Goal: Contribute content

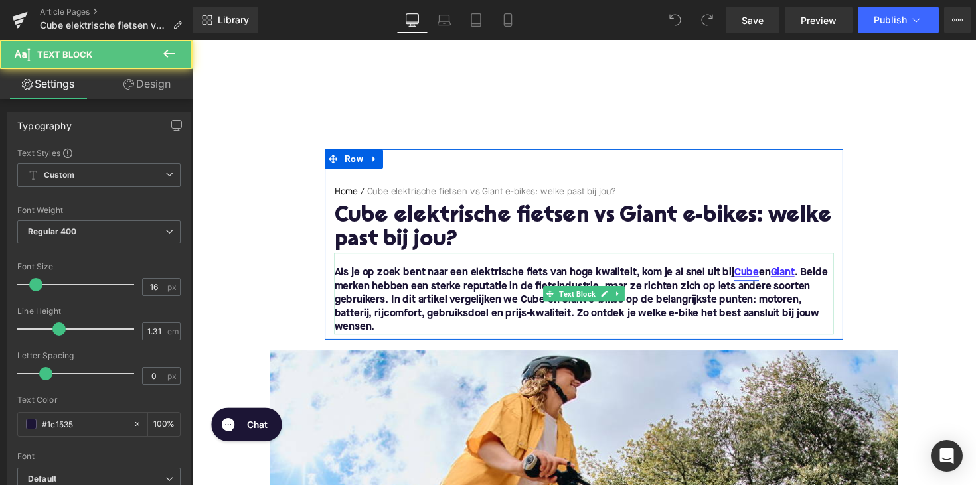
click at [762, 274] on link "Cube" at bounding box center [760, 279] width 25 height 14
click at [762, 282] on link "Cube" at bounding box center [760, 279] width 25 height 14
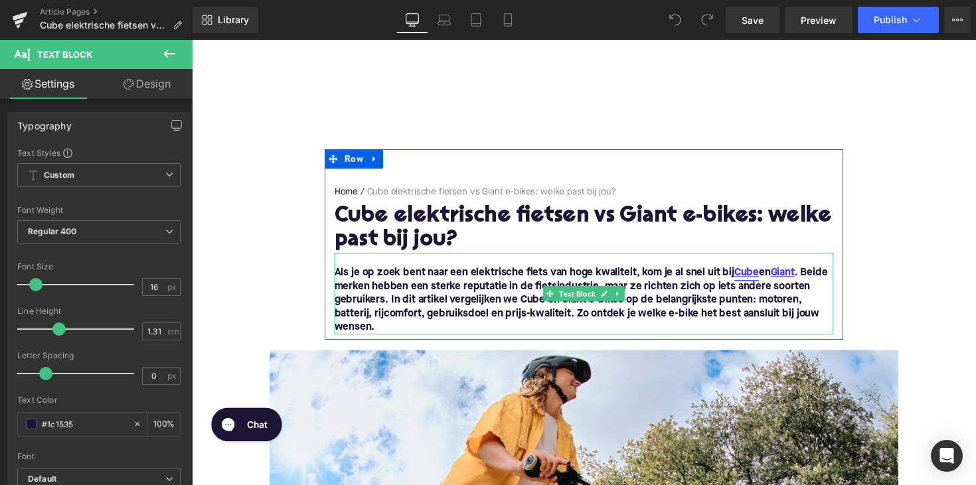
click at [767, 286] on link "Cube" at bounding box center [760, 279] width 25 height 14
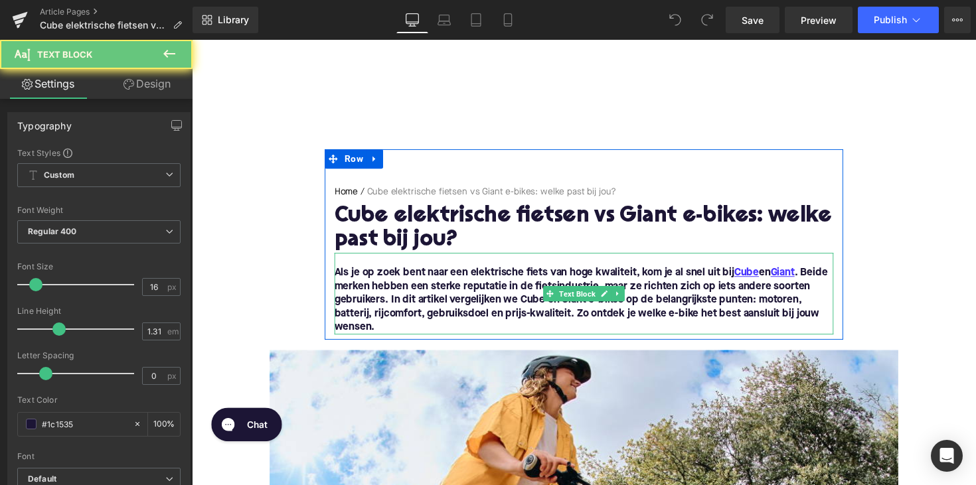
click at [756, 301] on font "Als je op zoek bent naar een elektrische fiets van hoge kwaliteit, kom je al sn…" at bounding box center [590, 307] width 505 height 66
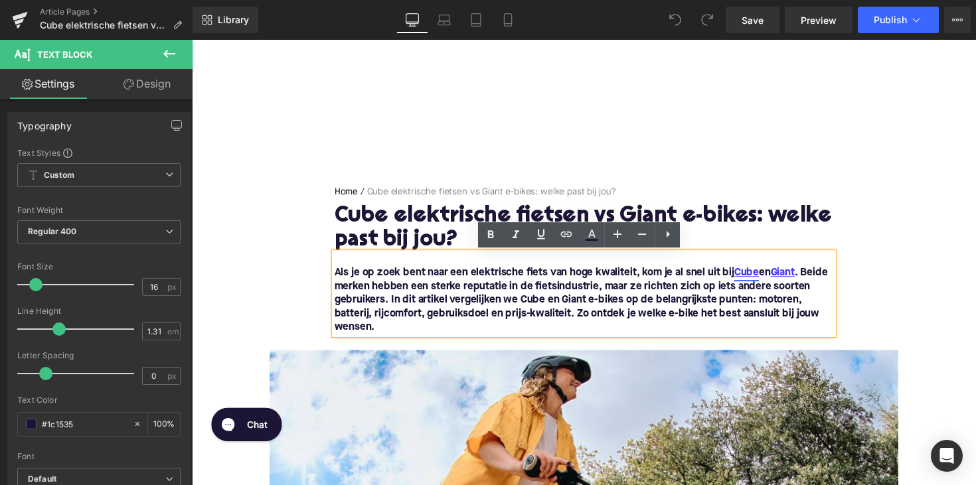
click at [764, 280] on link "Cube" at bounding box center [760, 279] width 25 height 14
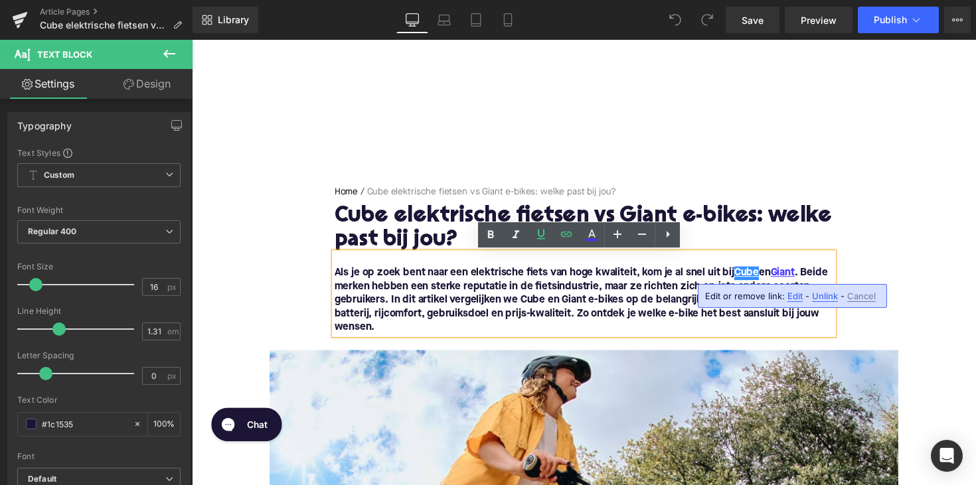
click at [0, 0] on div "Edit or remove link: Edit - Unlink - Cancel" at bounding box center [0, 0] width 0 height 0
click at [176, 130] on span "Edit" at bounding box center [159, 122] width 34 height 16
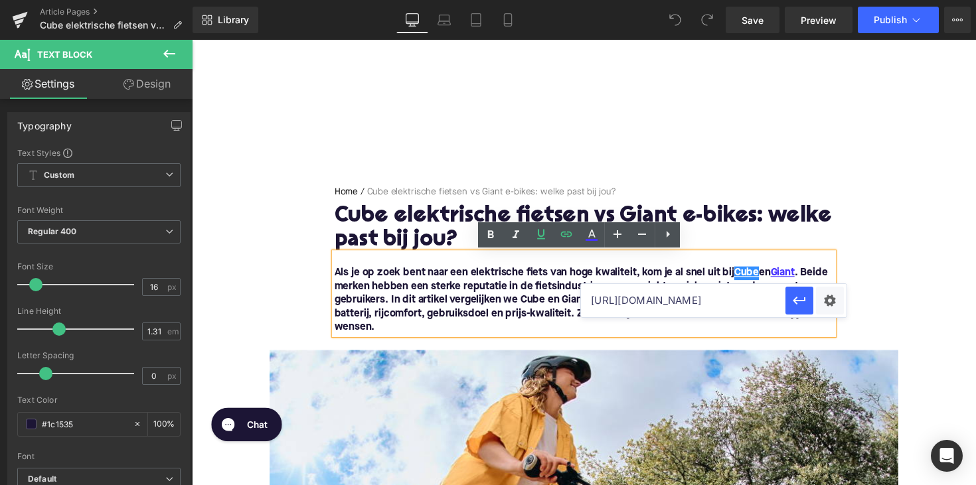
click at [650, 299] on input "https://upway.nl/collections/cube-elektrische-fiets" at bounding box center [683, 300] width 205 height 33
click at [515, 308] on font "Als je op zoek bent naar een elektrische fiets van hoge kwaliteit, kom je al sn…" at bounding box center [590, 307] width 505 height 66
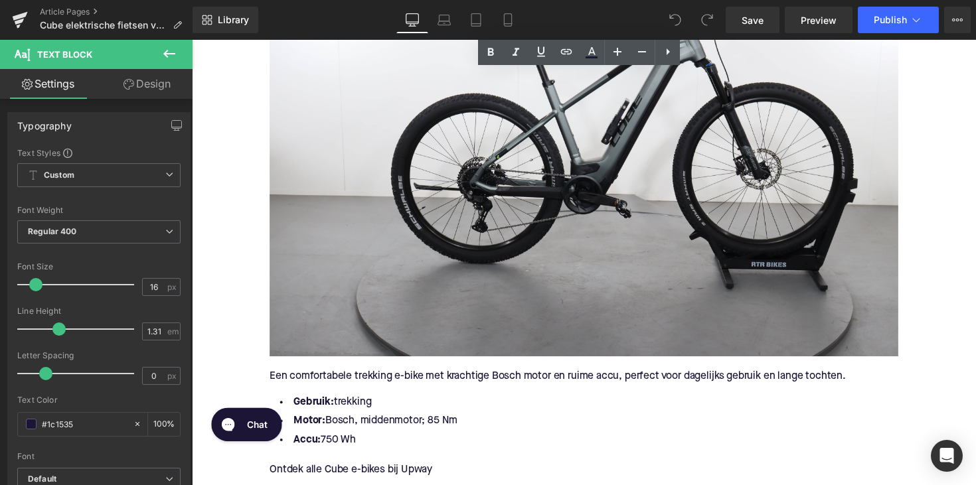
scroll to position [1655, 0]
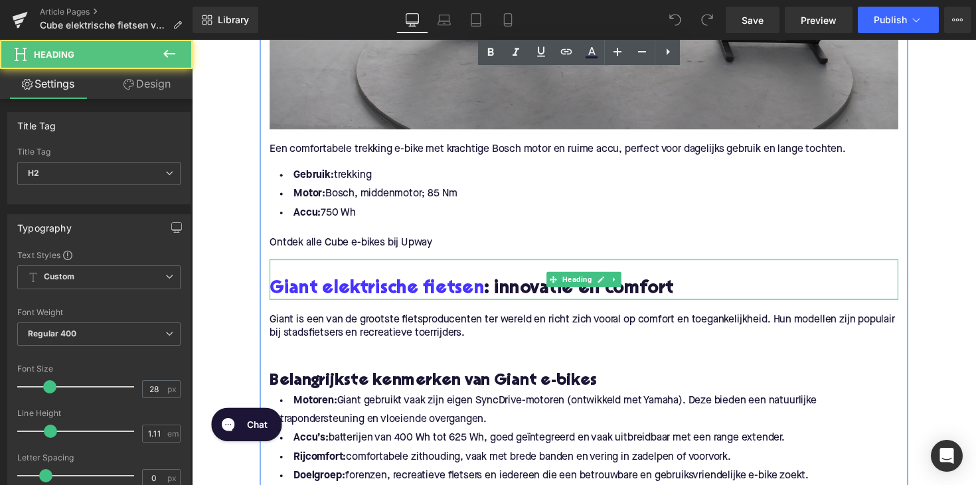
click at [397, 268] on h2 at bounding box center [594, 275] width 644 height 21
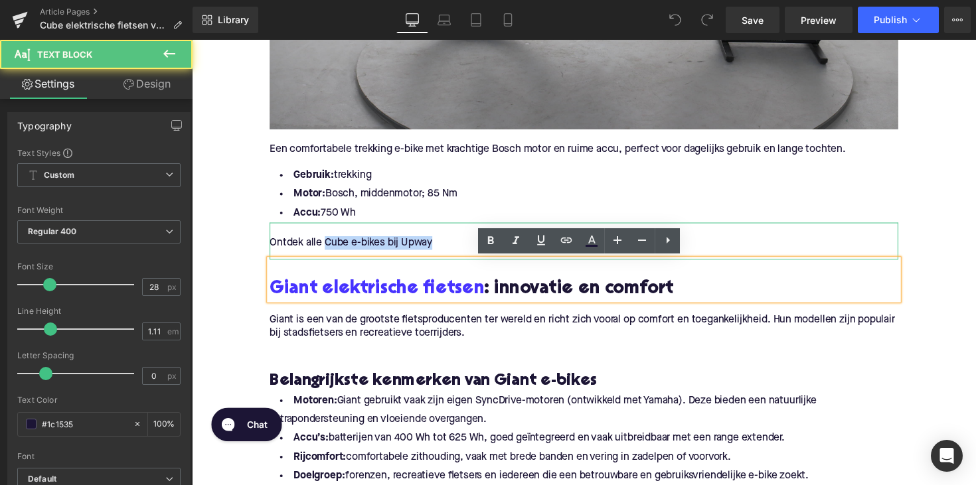
drag, startPoint x: 325, startPoint y: 248, endPoint x: 441, endPoint y: 248, distance: 115.5
click at [441, 248] on p "Ontdek alle Cube e-bikes bij Upway" at bounding box center [594, 248] width 644 height 14
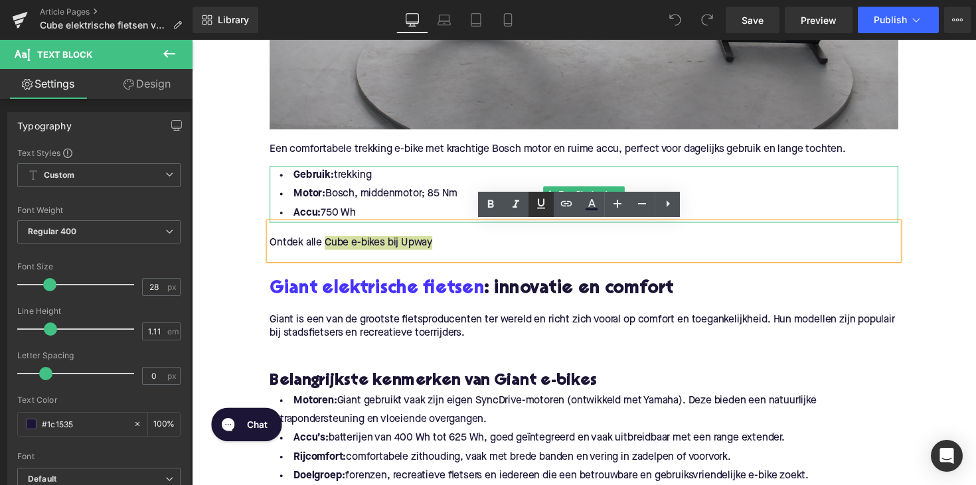
click at [543, 206] on icon at bounding box center [541, 204] width 8 height 10
click at [568, 205] on icon at bounding box center [566, 204] width 16 height 16
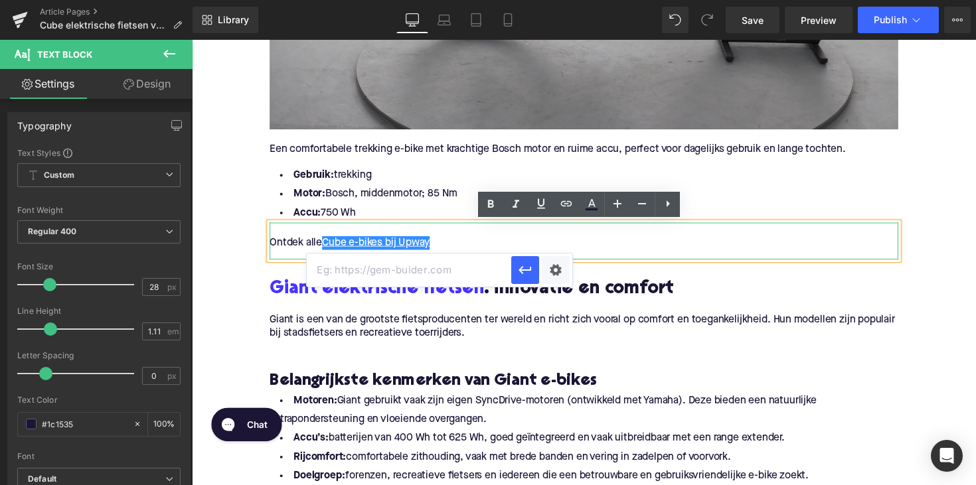
click at [469, 263] on input "text" at bounding box center [409, 270] width 205 height 33
paste input "https://upway.nl/collections/cube-elektrische-fiets"
type input "https://upway.nl/collections/cube-elektrische-fiets"
click at [0, 0] on icon "button" at bounding box center [0, 0] width 0 height 0
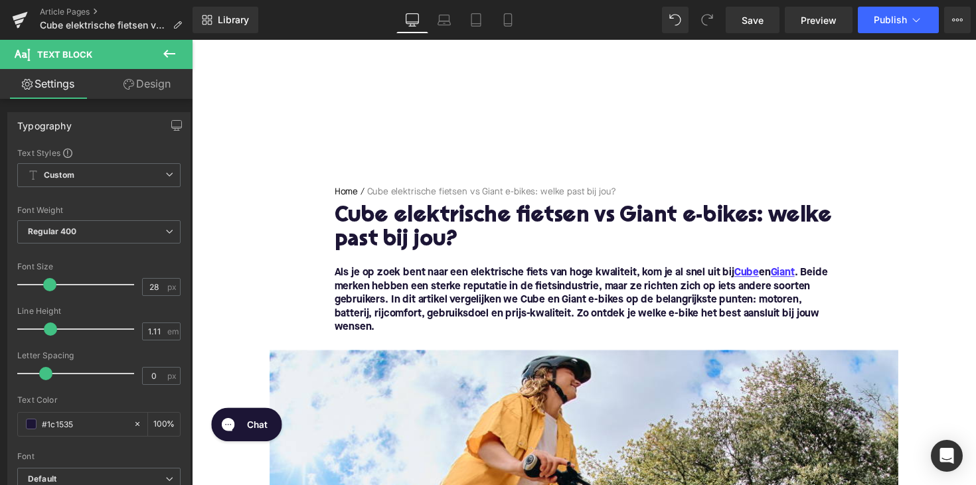
scroll to position [0, 0]
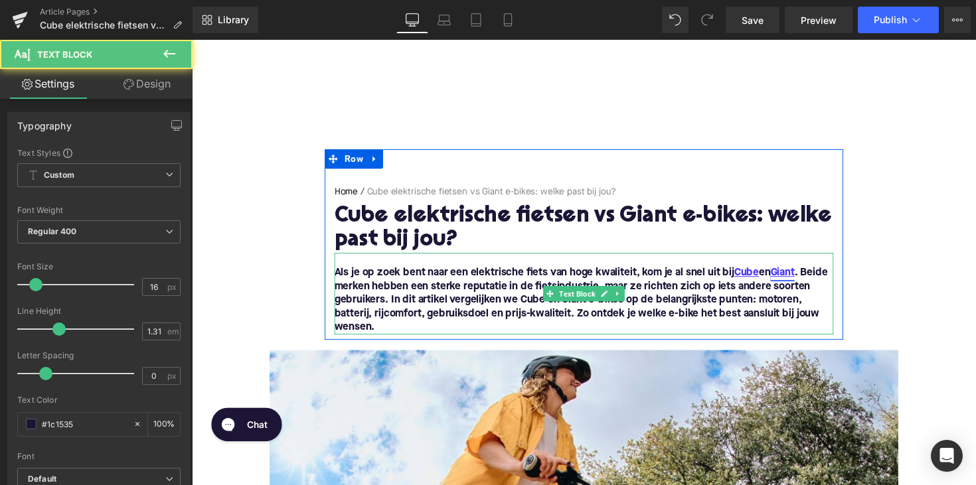
click at [798, 279] on link "Giant" at bounding box center [797, 279] width 25 height 14
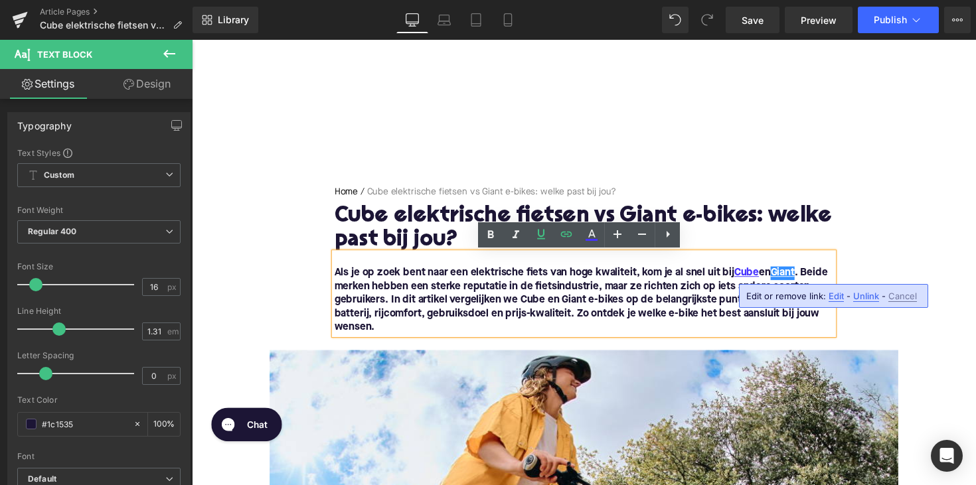
click at [176, 130] on span "Edit" at bounding box center [159, 122] width 34 height 16
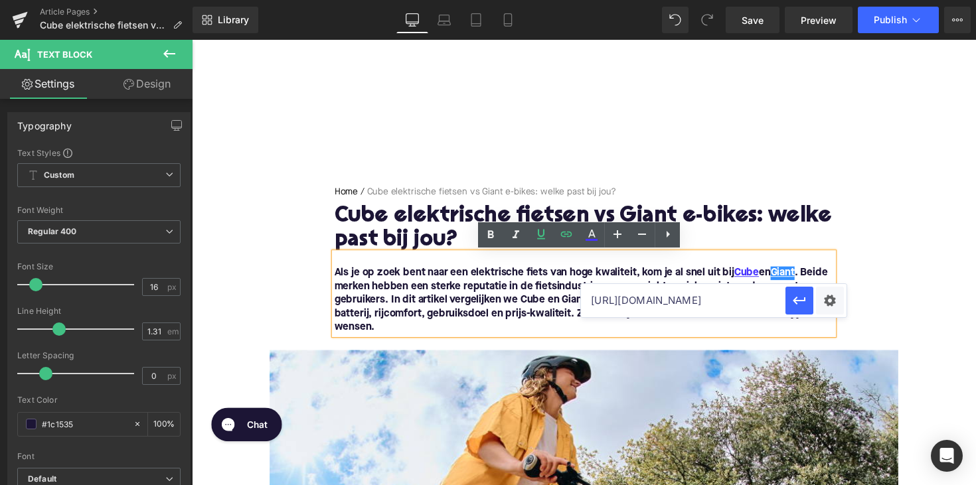
click at [750, 305] on input "https://upway.nl/collections/giant-elektrische-fiets" at bounding box center [683, 300] width 205 height 33
click at [521, 315] on font "Als je op zoek bent naar een elektrische fiets van hoge kwaliteit, kom je al sn…" at bounding box center [590, 307] width 505 height 66
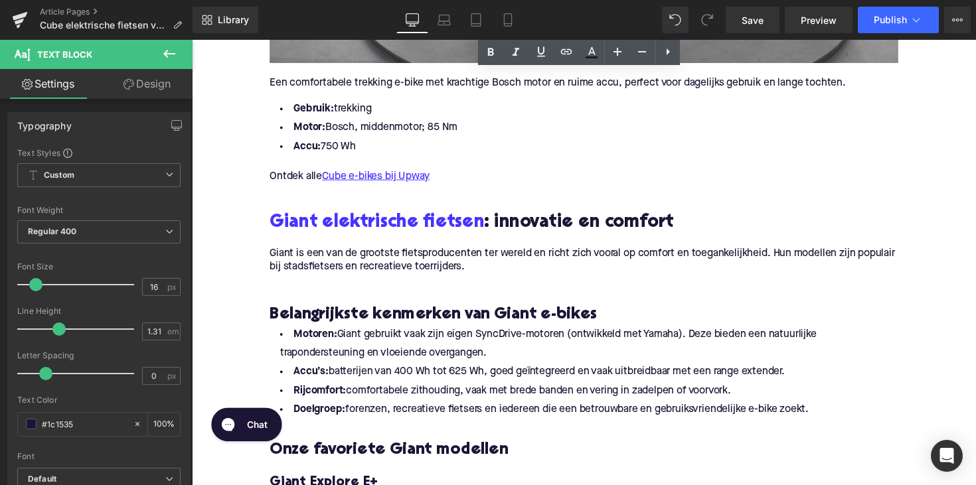
scroll to position [1956, 0]
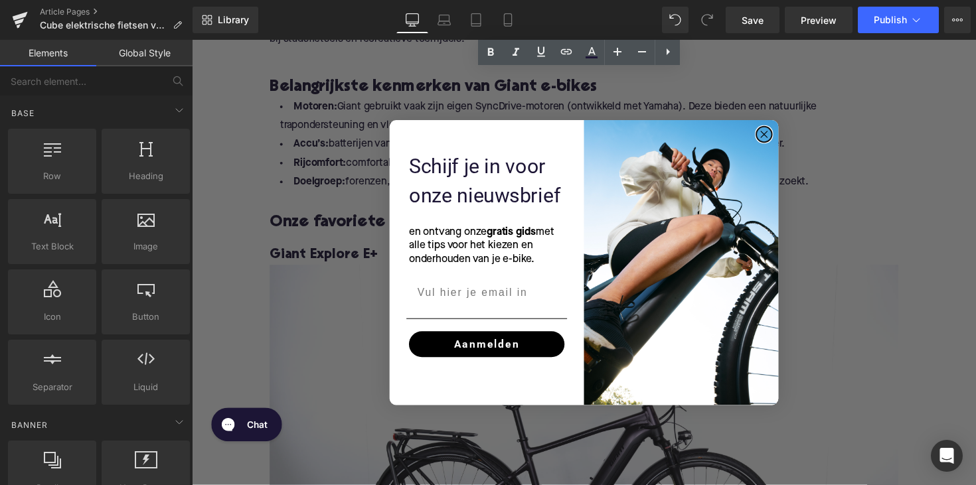
click at [776, 138] on circle "Close dialog" at bounding box center [778, 136] width 15 height 15
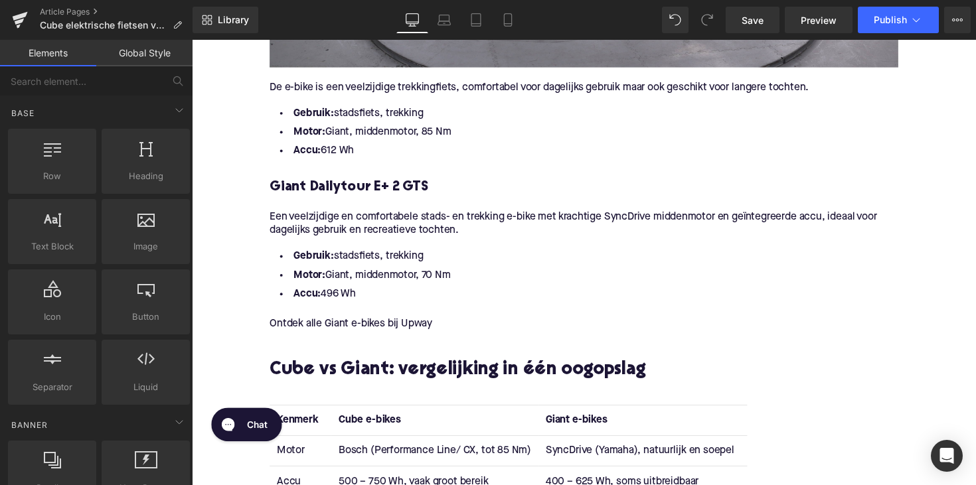
scroll to position [2705, 0]
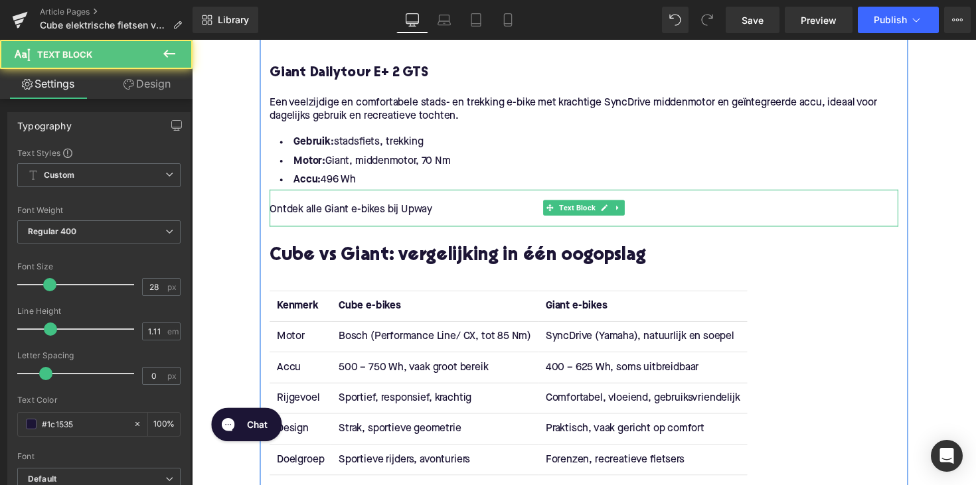
click at [358, 211] on p "Ontdek alle Giant e-bikes bij Upway" at bounding box center [594, 214] width 644 height 14
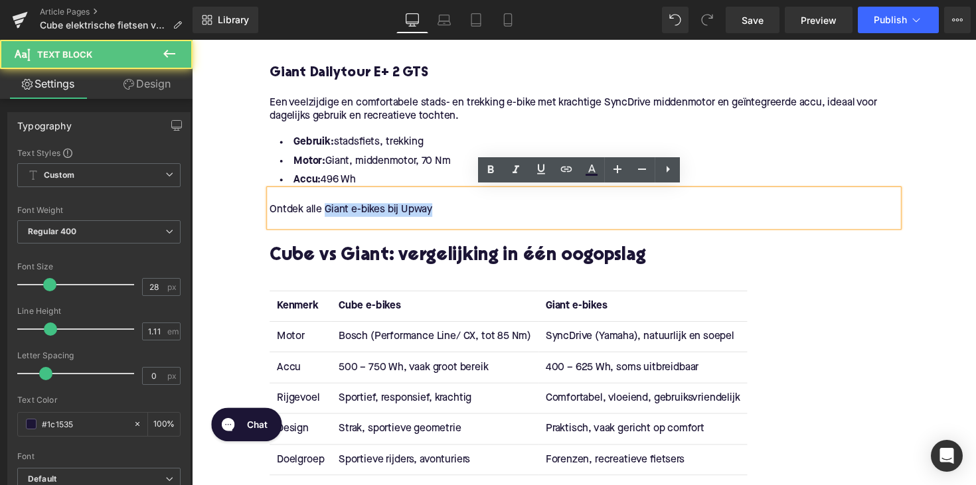
drag, startPoint x: 348, startPoint y: 213, endPoint x: 453, endPoint y: 213, distance: 104.9
click at [453, 213] on p "Ontdek alle Giant e-bikes bij Upway" at bounding box center [594, 214] width 644 height 14
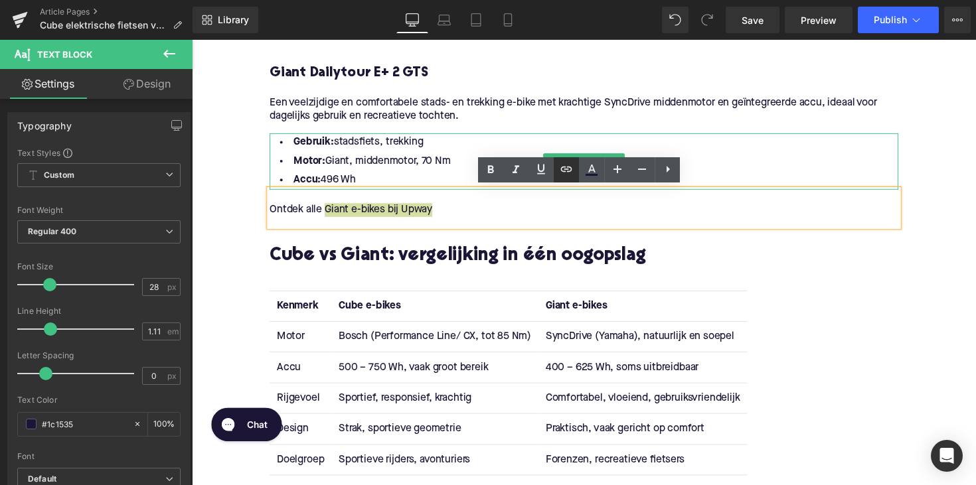
drag, startPoint x: 560, startPoint y: 169, endPoint x: 356, endPoint y: 147, distance: 205.7
click at [560, 169] on icon at bounding box center [566, 169] width 16 height 16
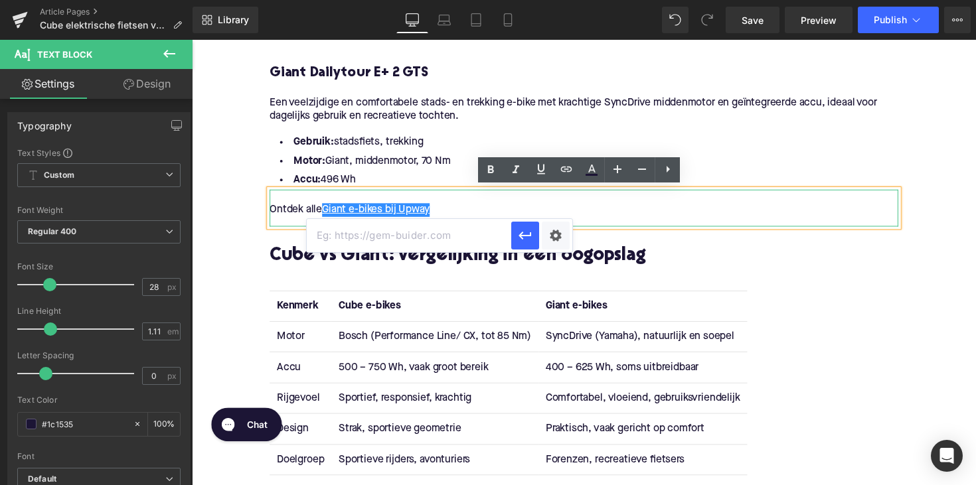
click at [474, 228] on input "text" at bounding box center [409, 235] width 205 height 33
paste input "https://upway.nl/collections/giant-elektrische-fiets"
type input "https://upway.nl/collections/giant-elektrische-fiets"
click at [0, 0] on icon "button" at bounding box center [0, 0] width 0 height 0
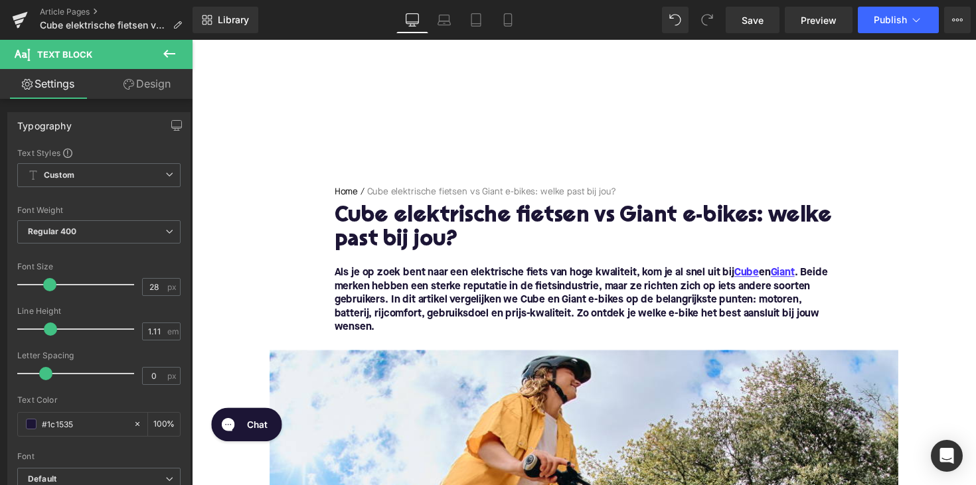
scroll to position [0, 0]
click at [881, 27] on button "Publish" at bounding box center [898, 20] width 81 height 27
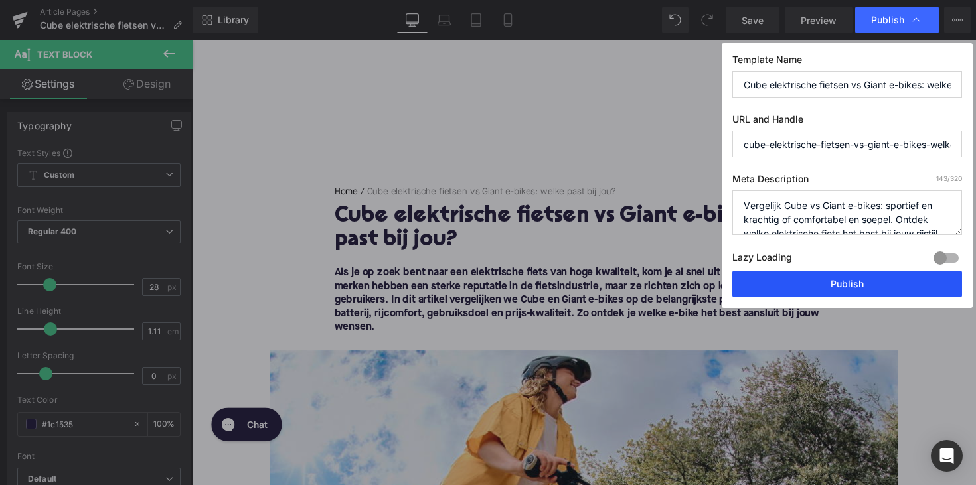
click at [844, 282] on button "Publish" at bounding box center [847, 284] width 230 height 27
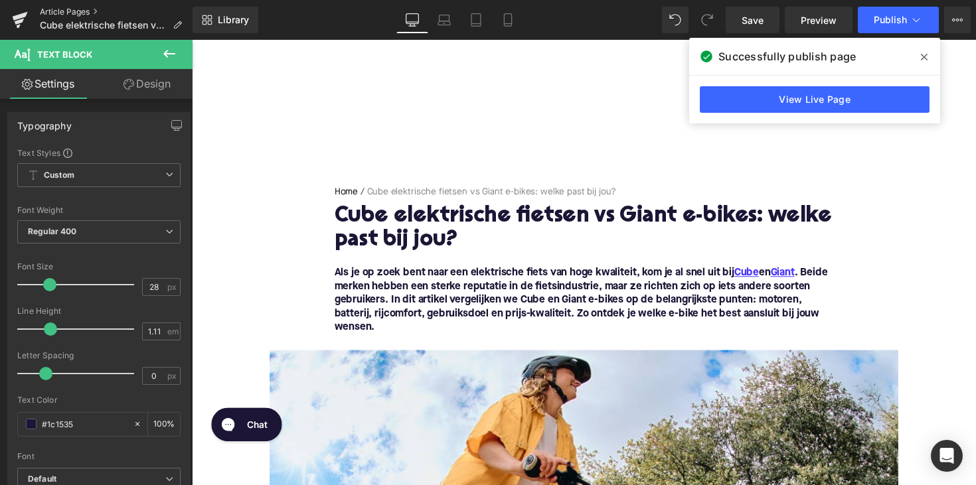
click at [66, 13] on link "Article Pages" at bounding box center [116, 12] width 153 height 11
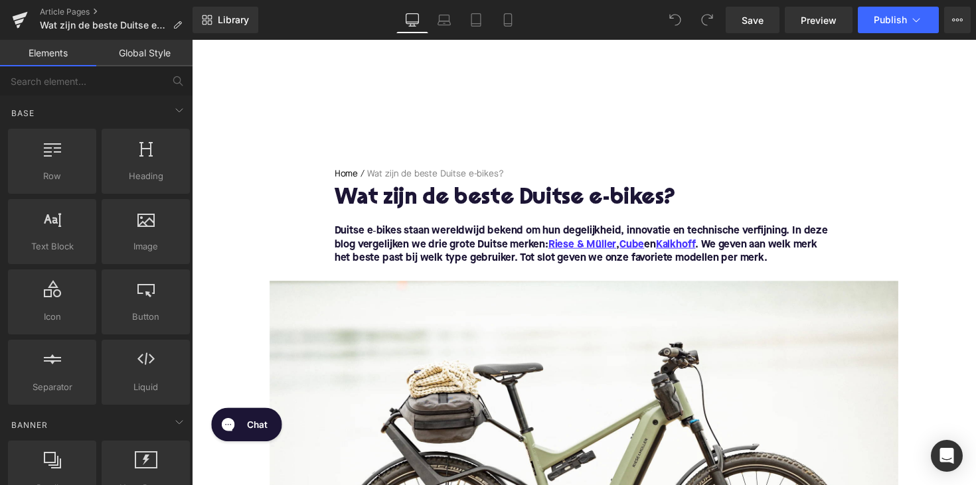
scroll to position [21, 0]
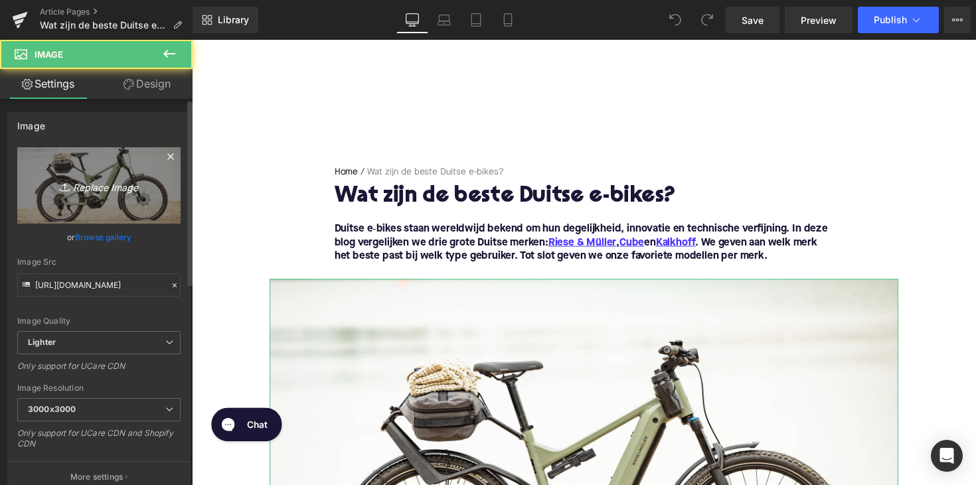
click at [107, 186] on icon "Replace Image" at bounding box center [99, 185] width 106 height 17
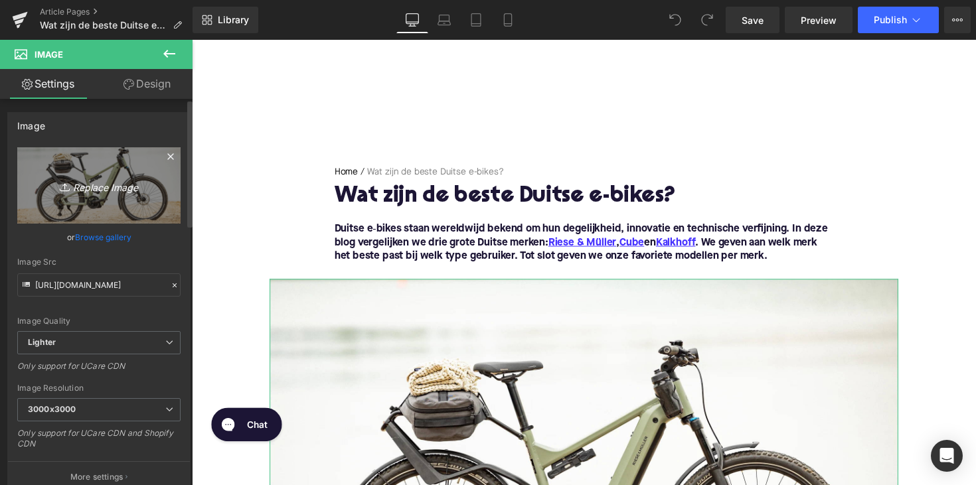
type input "C:\fakepath\Ontwerp zonder titel-62.png"
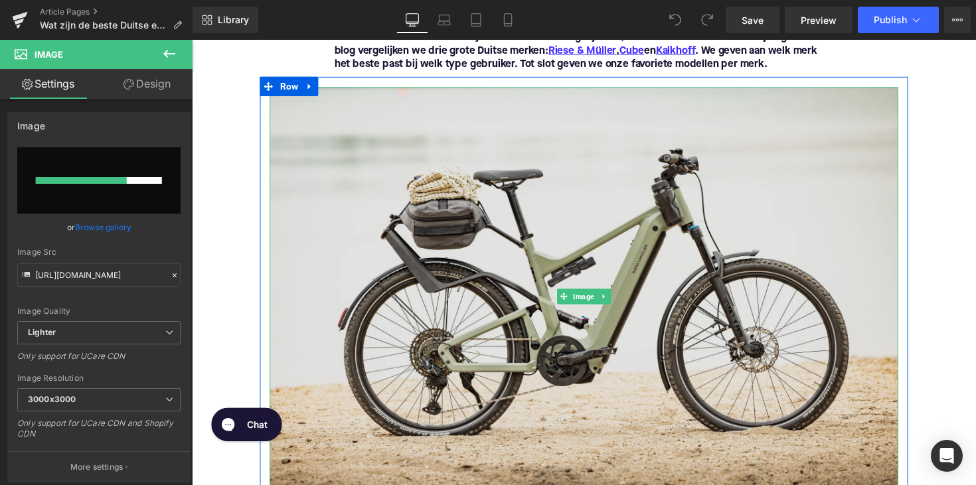
scroll to position [218, 0]
type input "[URL][DOMAIN_NAME]"
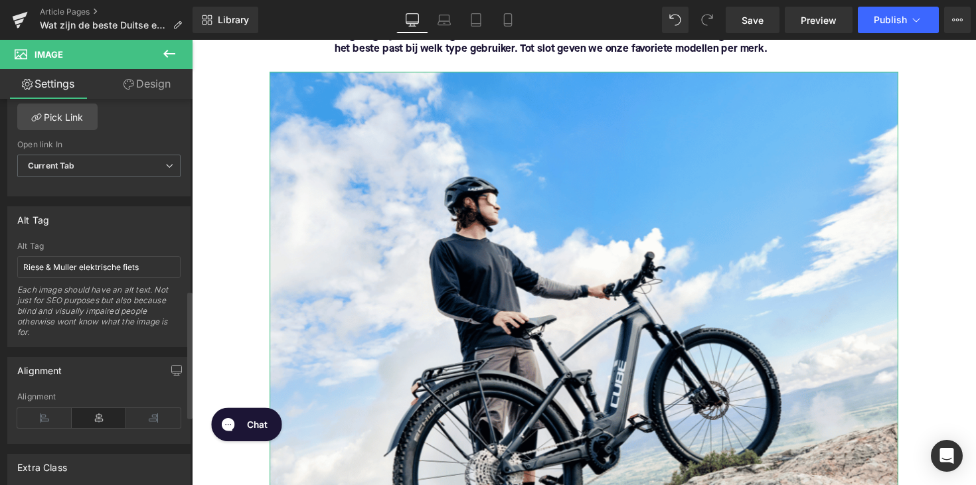
scroll to position [699, 0]
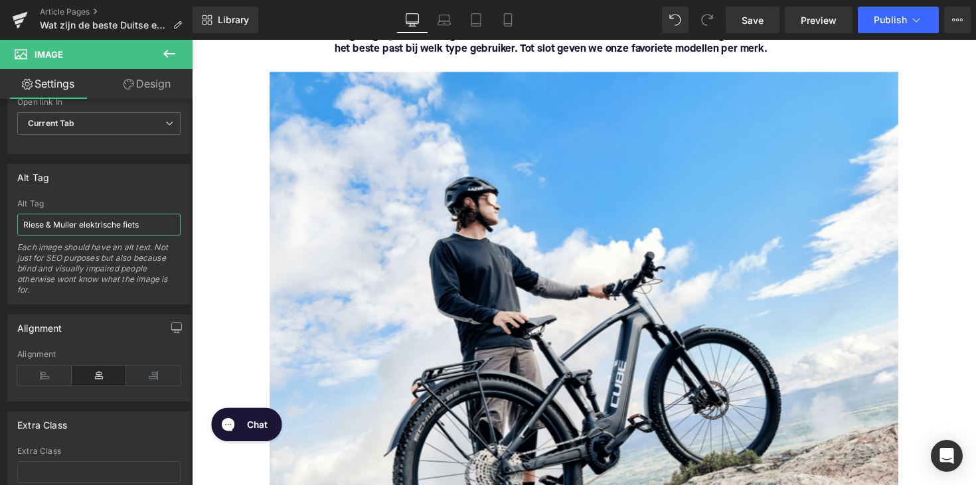
drag, startPoint x: 77, startPoint y: 220, endPoint x: -5, endPoint y: 220, distance: 82.3
click at [0, 220] on html "You are previewing how the will restyle your page. You can not edit Elements in…" at bounding box center [488, 242] width 976 height 485
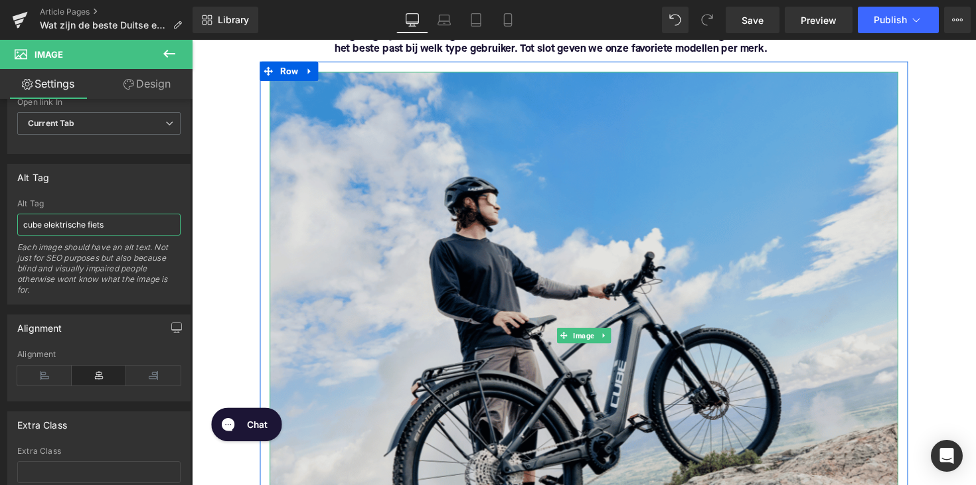
type input "cube elektrische fiets"
click at [509, 234] on img at bounding box center [594, 343] width 644 height 540
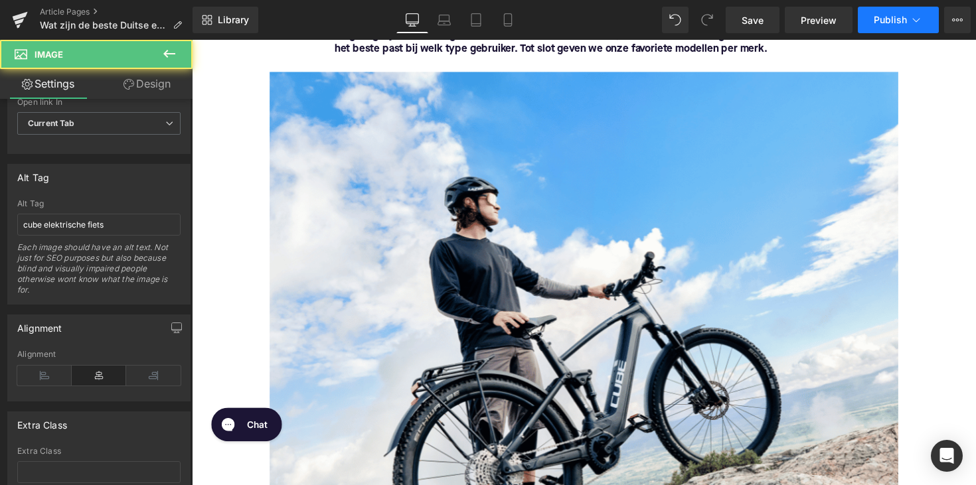
click at [891, 24] on span "Publish" at bounding box center [890, 20] width 33 height 11
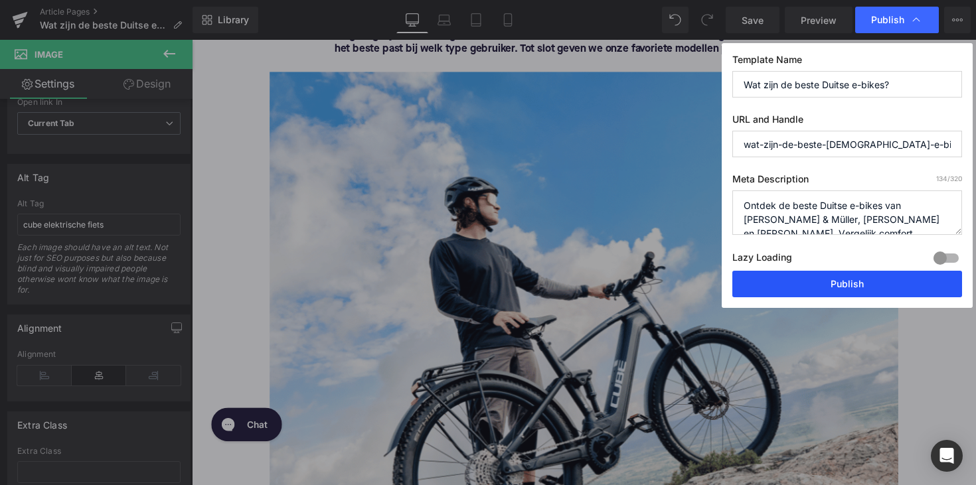
click at [859, 276] on button "Publish" at bounding box center [847, 284] width 230 height 27
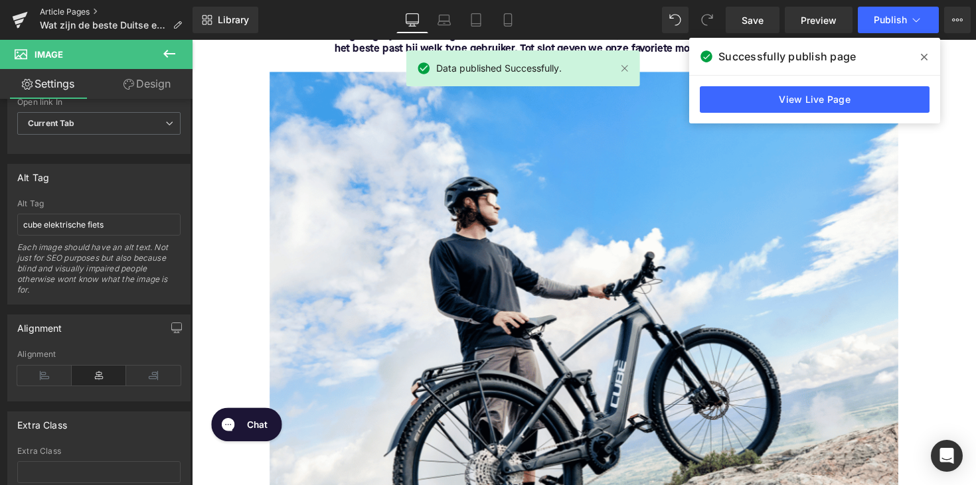
click at [58, 10] on link "Article Pages" at bounding box center [116, 12] width 153 height 11
